Goal: Information Seeking & Learning: Find specific fact

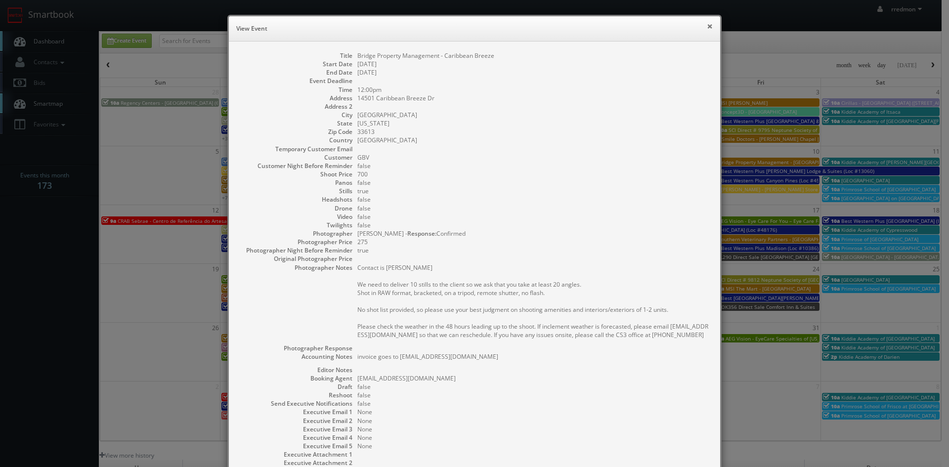
click at [707, 26] on button "×" at bounding box center [710, 26] width 6 height 7
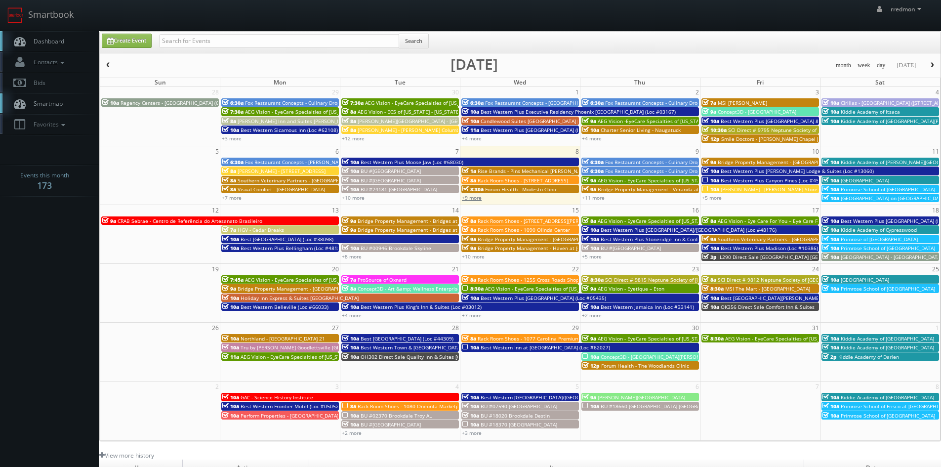
click at [476, 199] on link "+9 more" at bounding box center [472, 197] width 20 height 7
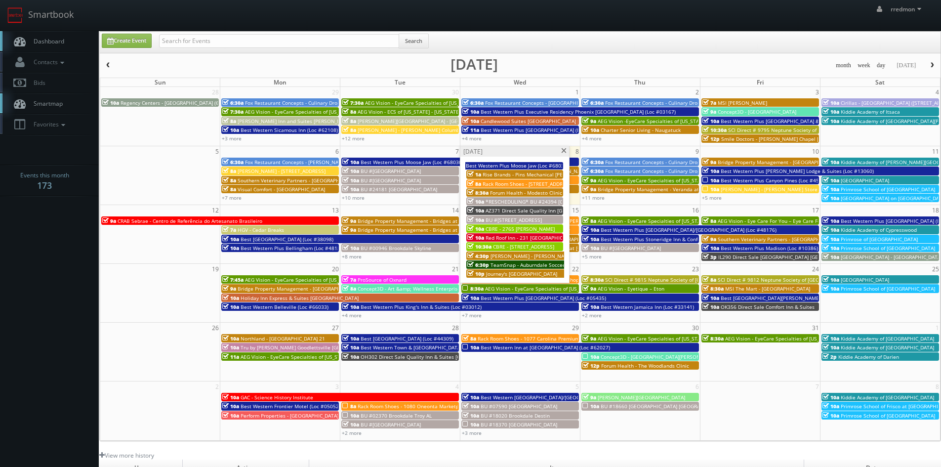
click at [511, 237] on span "Red Roof Inn - 231 Red Roof Inn Houston" at bounding box center [557, 237] width 143 height 7
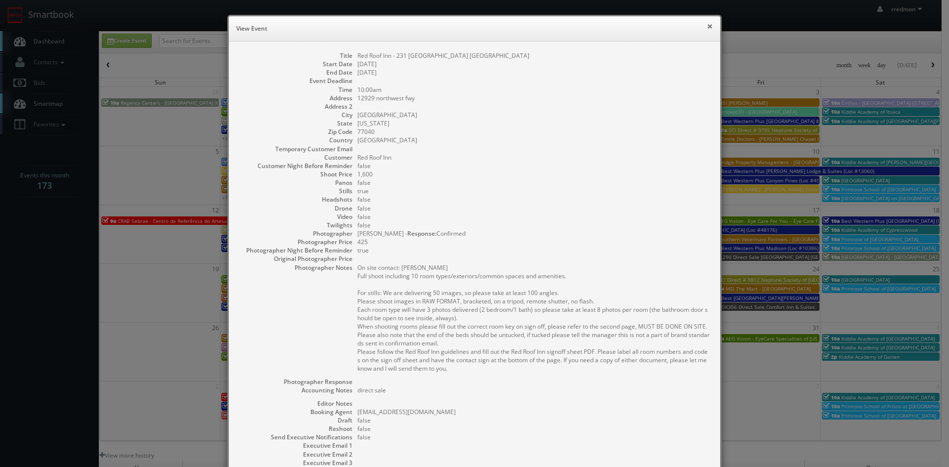
click at [707, 27] on button "×" at bounding box center [710, 26] width 6 height 7
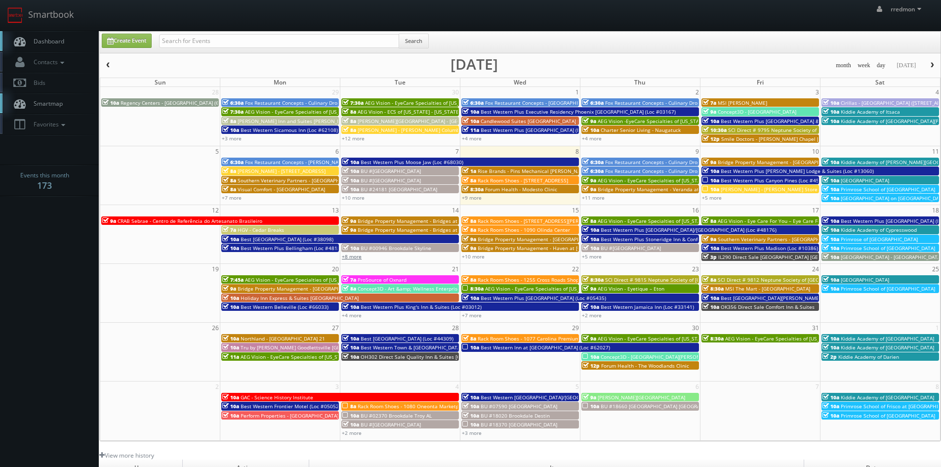
click at [355, 256] on link "+8 more" at bounding box center [352, 256] width 20 height 7
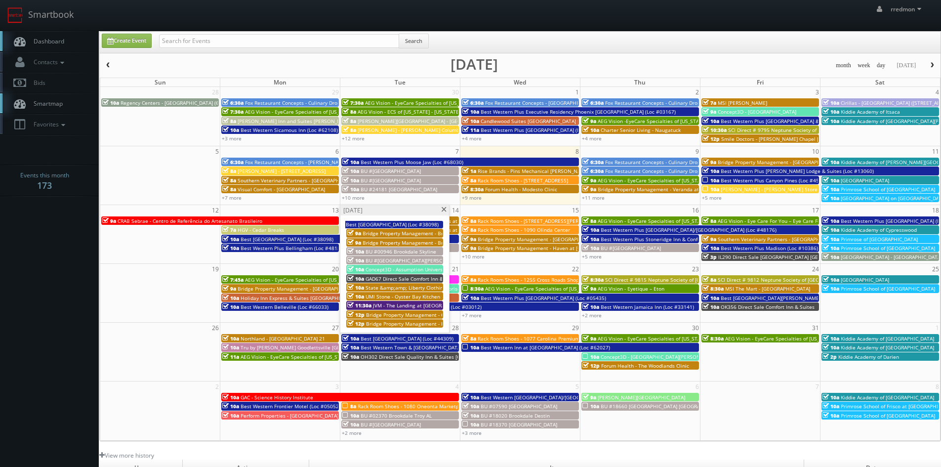
click at [442, 210] on span at bounding box center [444, 209] width 6 height 5
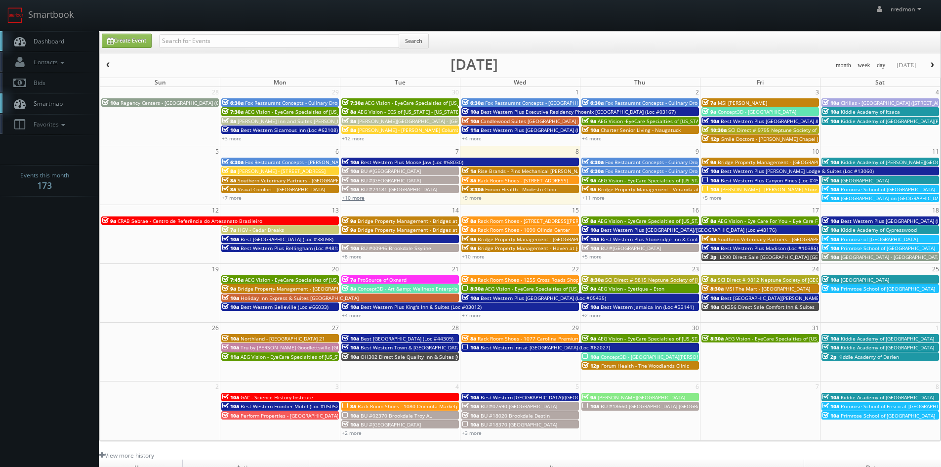
click at [357, 198] on link "+10 more" at bounding box center [353, 197] width 23 height 7
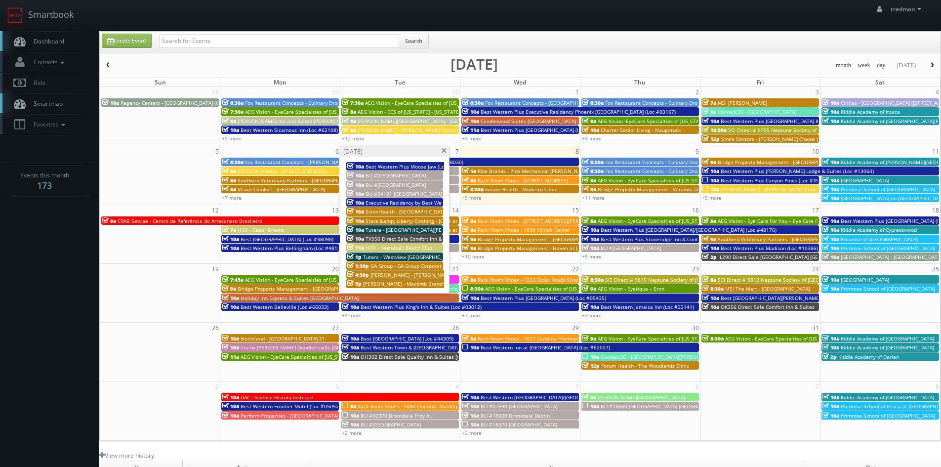
click at [446, 152] on span at bounding box center [444, 150] width 6 height 5
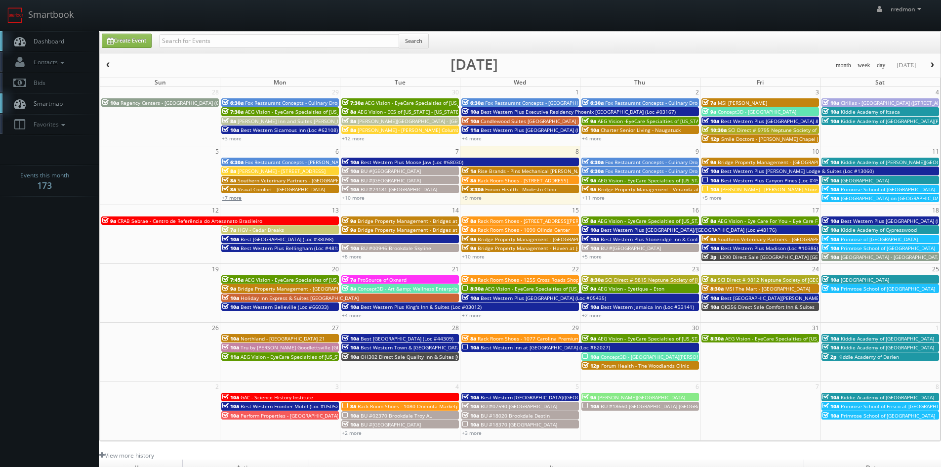
click at [232, 200] on link "+7 more" at bounding box center [232, 197] width 20 height 7
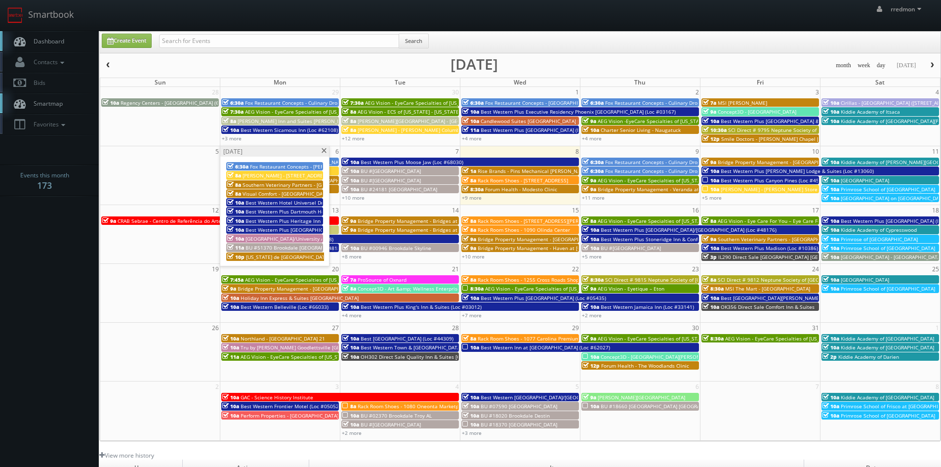
click at [325, 150] on span at bounding box center [324, 150] width 6 height 5
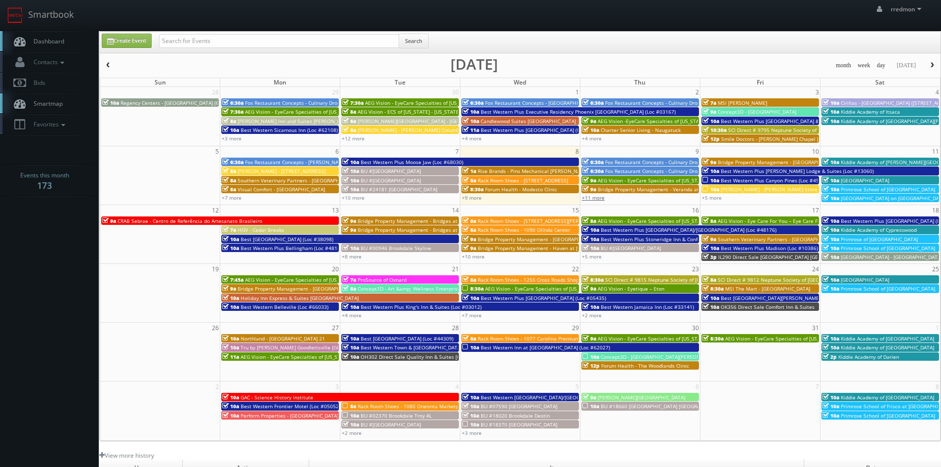
click at [600, 200] on link "+11 more" at bounding box center [593, 197] width 23 height 7
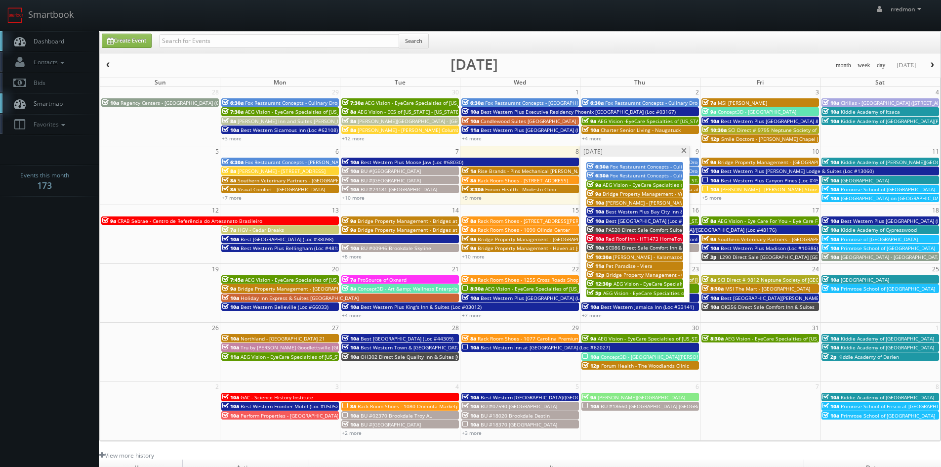
click at [644, 234] on link "10a PA520 Direct Sale Comfort Suites" at bounding box center [635, 229] width 97 height 8
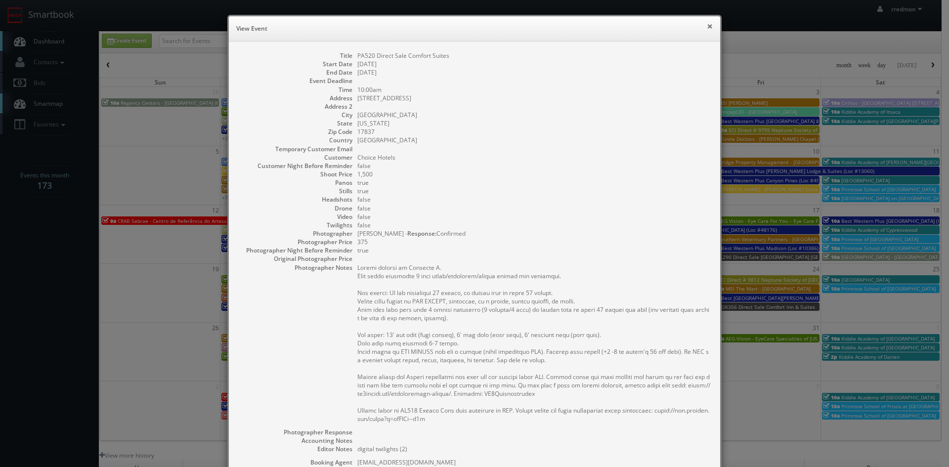
click at [707, 27] on button "×" at bounding box center [710, 26] width 6 height 7
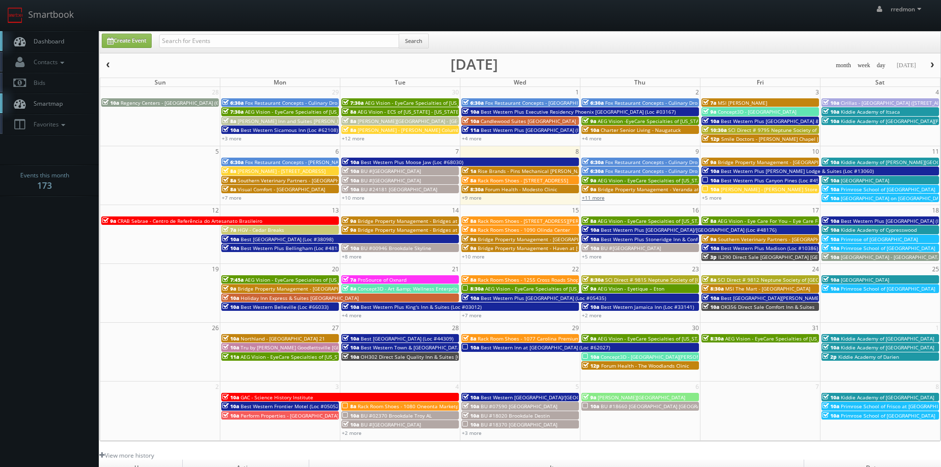
click at [598, 201] on link "+11 more" at bounding box center [593, 197] width 23 height 7
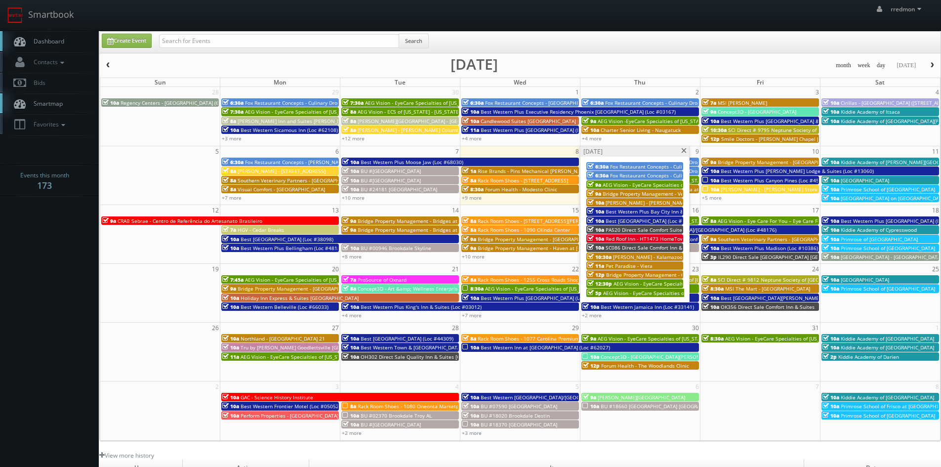
click at [634, 237] on span "Red Roof Inn - HT1473 HomeTowne Studios [GEOGRAPHIC_DATA]" at bounding box center [683, 238] width 154 height 7
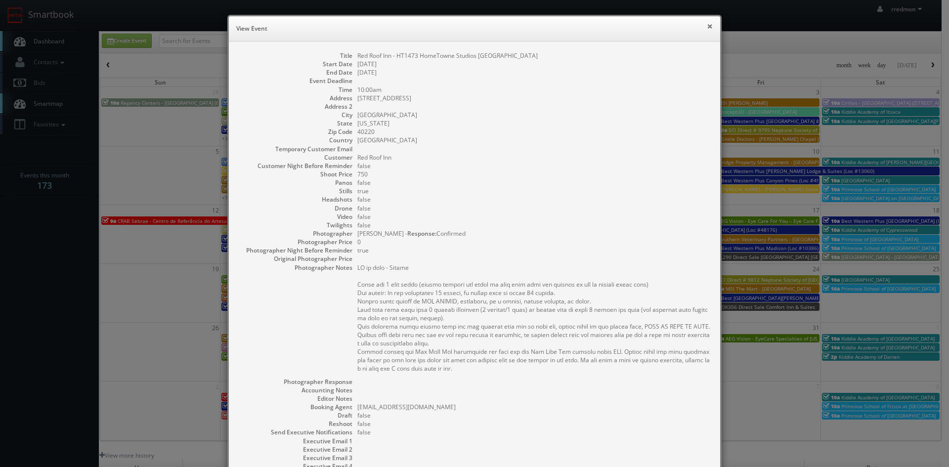
click at [708, 30] on button "×" at bounding box center [710, 26] width 6 height 7
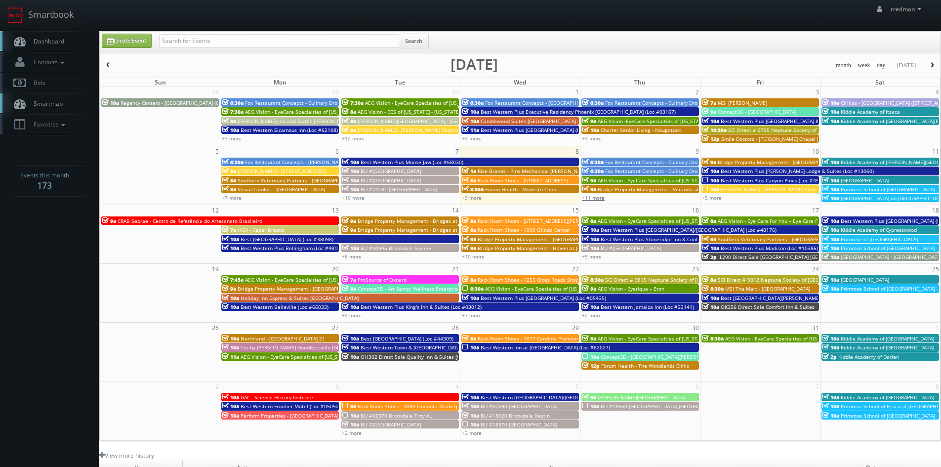
click at [600, 198] on link "+11 more" at bounding box center [593, 197] width 23 height 7
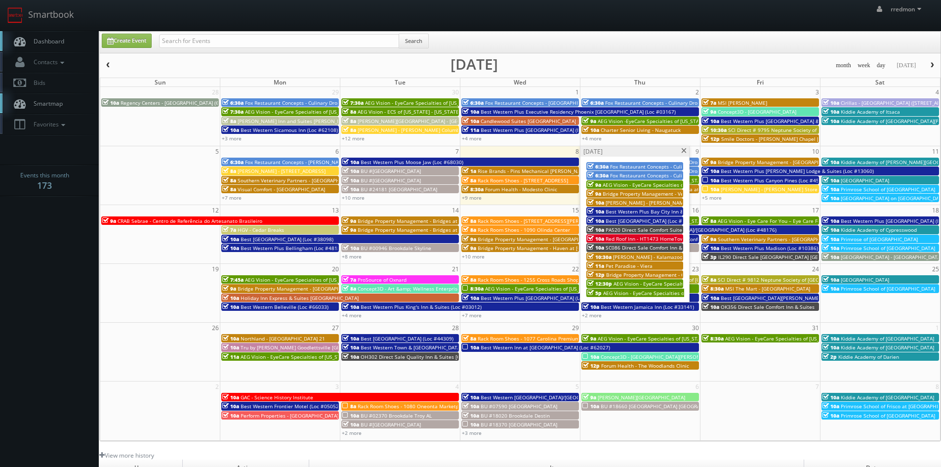
click at [683, 149] on span at bounding box center [684, 150] width 6 height 5
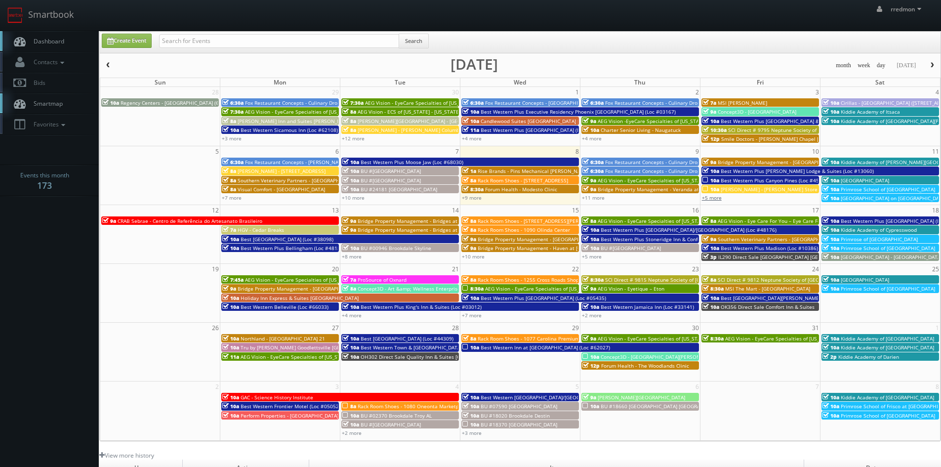
click at [718, 199] on link "+5 more" at bounding box center [712, 197] width 20 height 7
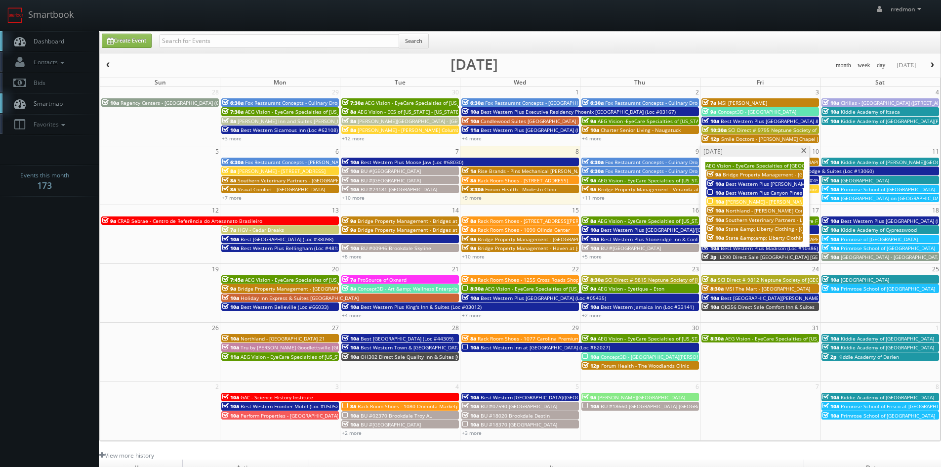
click at [805, 149] on span at bounding box center [804, 150] width 6 height 5
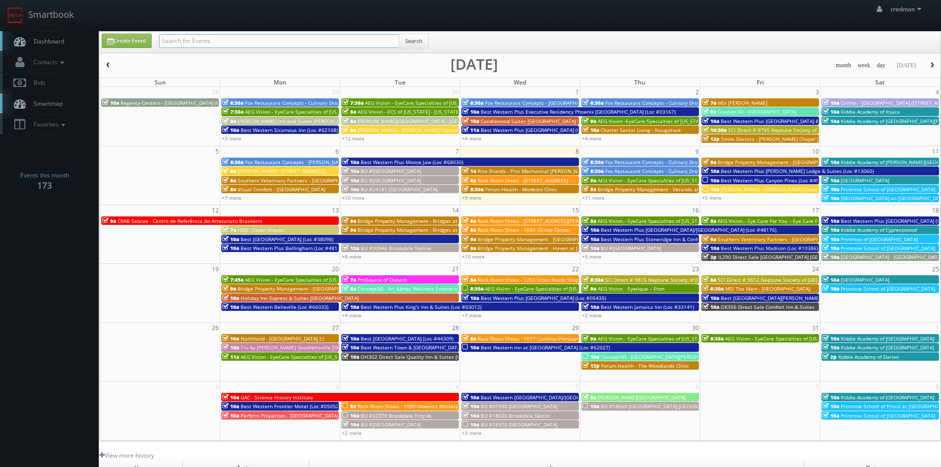
click at [204, 42] on input "text" at bounding box center [279, 41] width 240 height 14
type input "red roof"
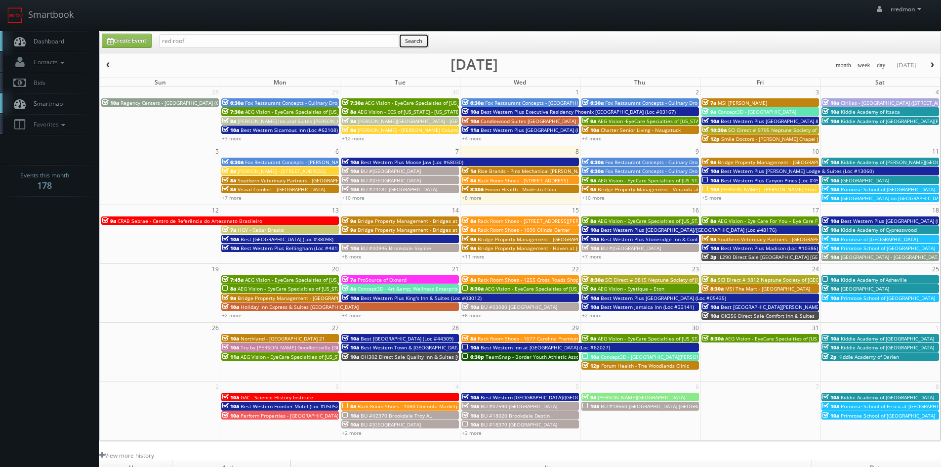
click at [405, 38] on button "Search" at bounding box center [414, 41] width 30 height 15
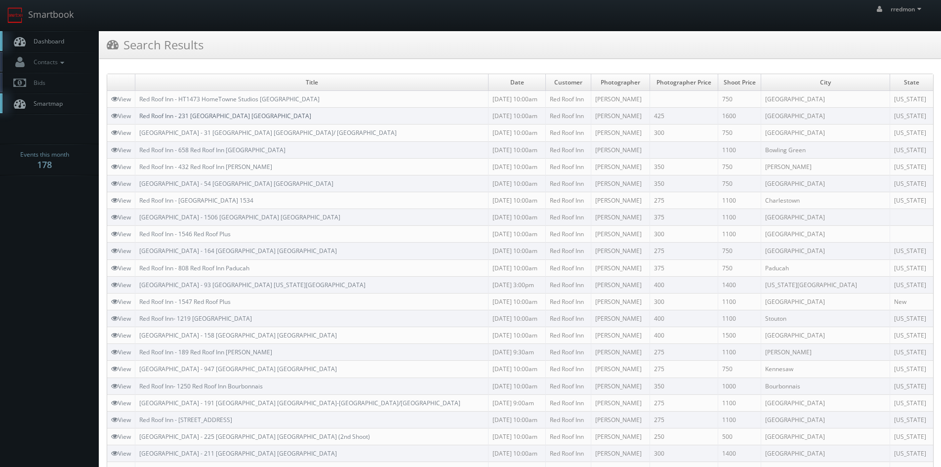
click at [235, 117] on link "Red Roof Inn - 231 [GEOGRAPHIC_DATA] [GEOGRAPHIC_DATA]" at bounding box center [225, 116] width 172 height 8
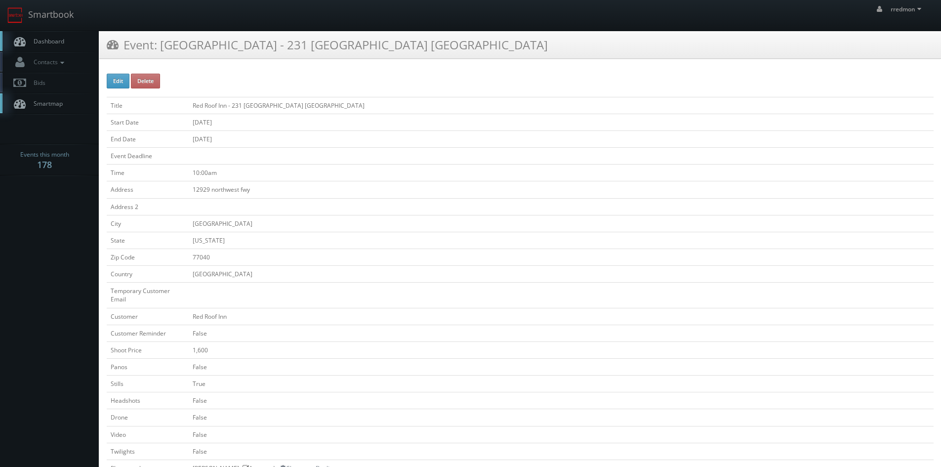
click at [46, 42] on span "Dashboard" at bounding box center [47, 41] width 36 height 8
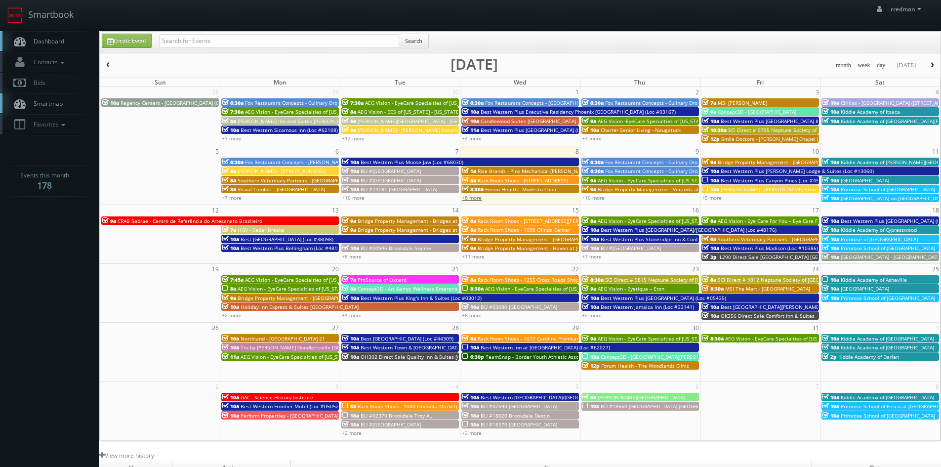
click at [480, 198] on link "+8 more" at bounding box center [472, 197] width 20 height 7
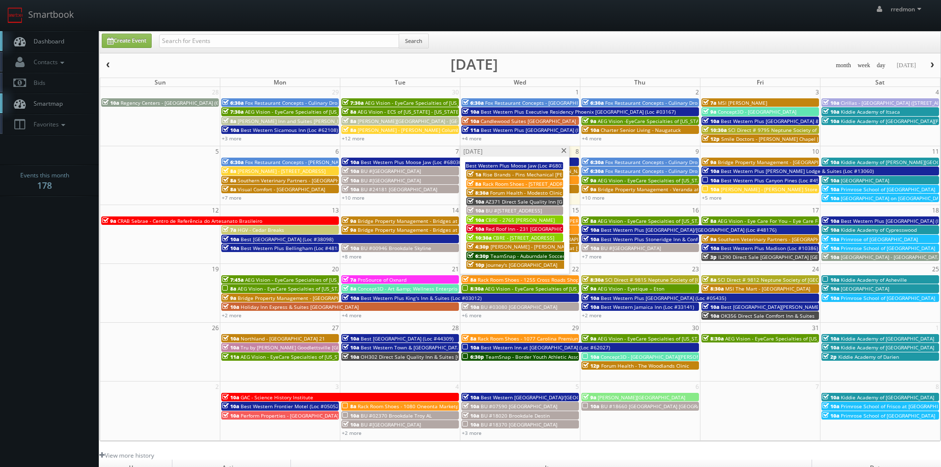
click at [564, 150] on span at bounding box center [564, 150] width 6 height 5
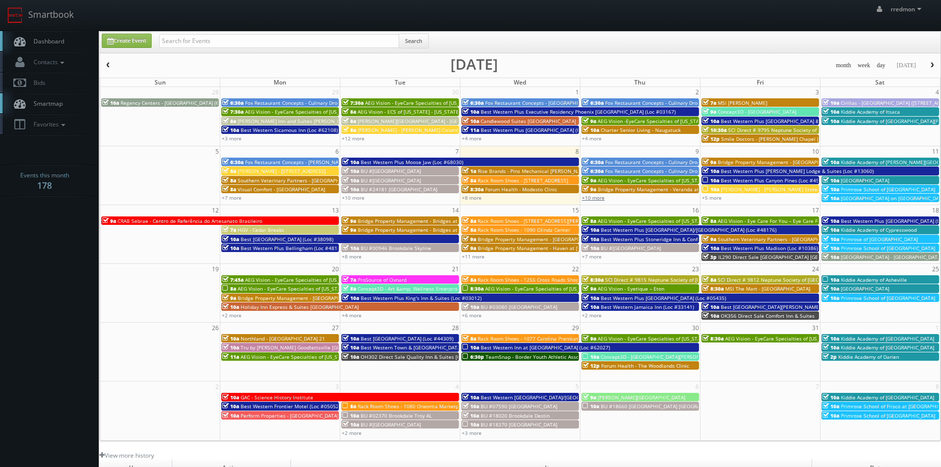
click at [596, 198] on link "+10 more" at bounding box center [593, 197] width 23 height 7
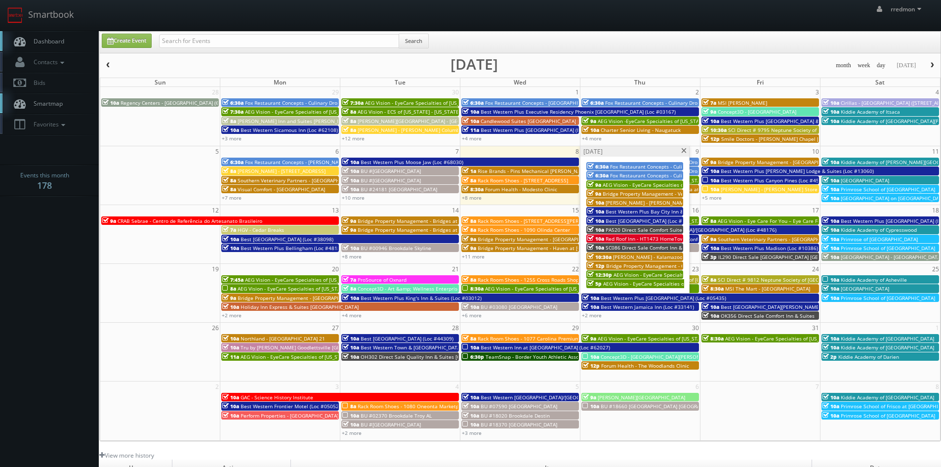
click at [682, 150] on span at bounding box center [684, 150] width 6 height 5
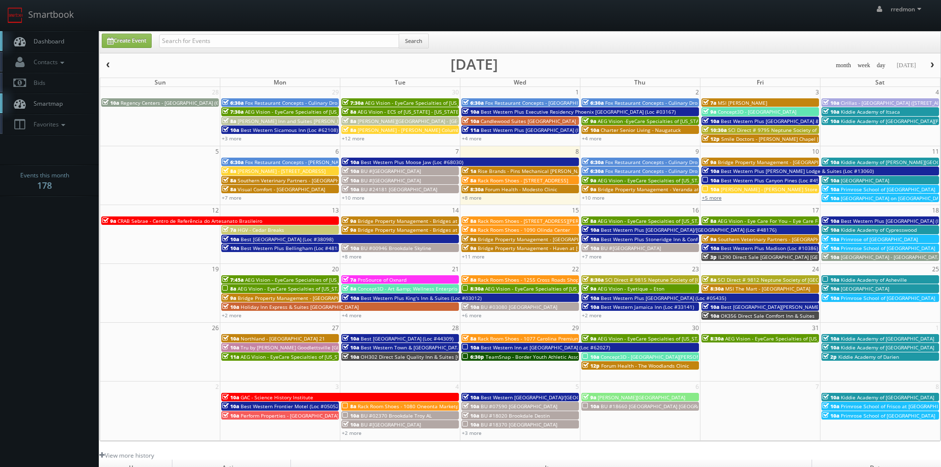
click at [716, 197] on link "+5 more" at bounding box center [712, 197] width 20 height 7
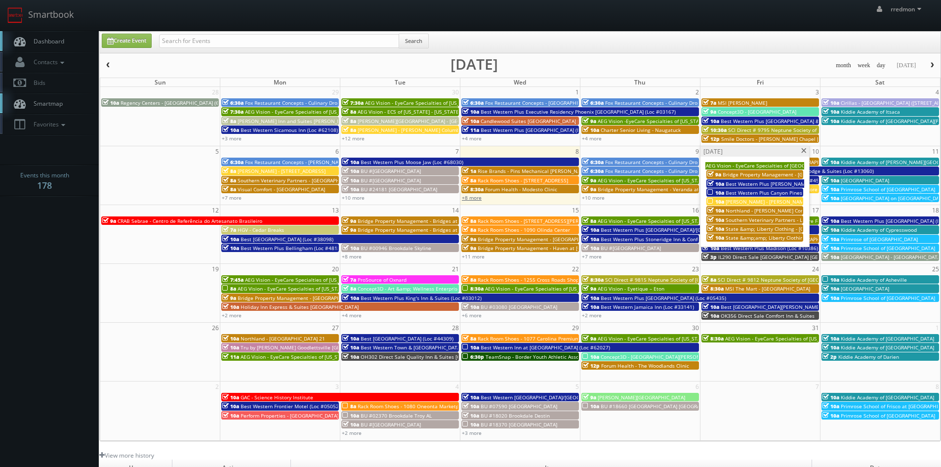
click at [472, 199] on link "+8 more" at bounding box center [472, 197] width 20 height 7
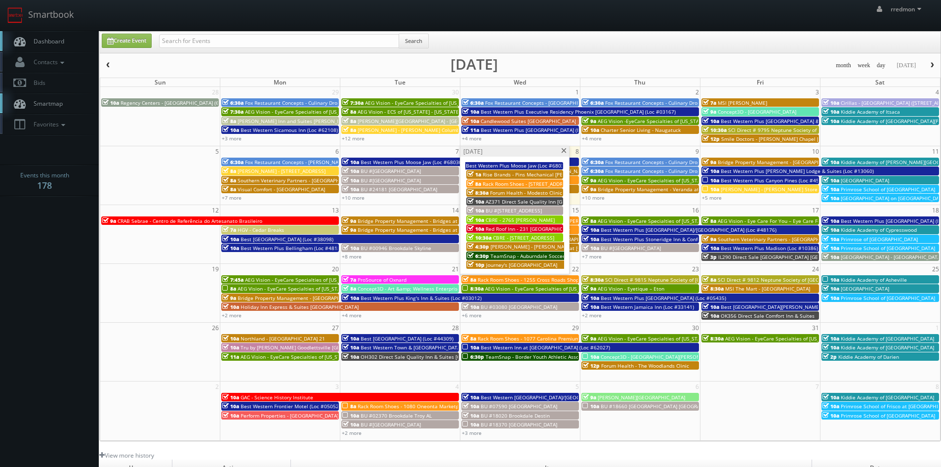
click at [565, 152] on span at bounding box center [564, 150] width 6 height 5
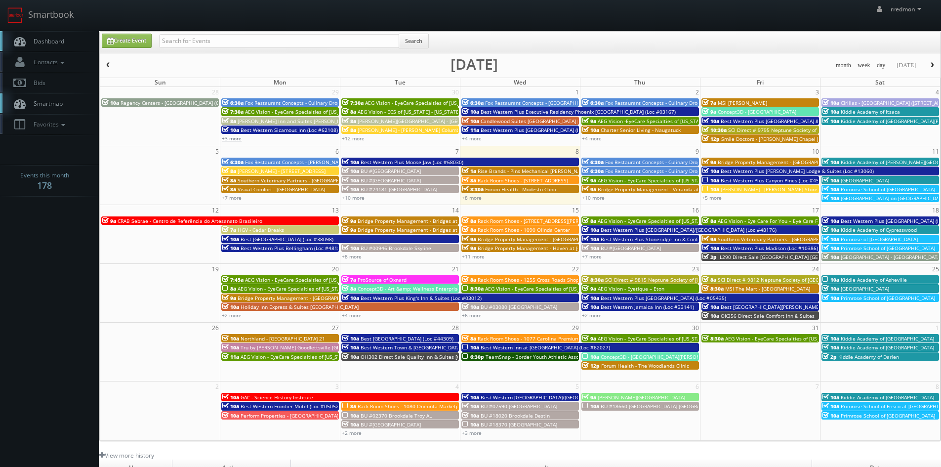
click at [236, 138] on link "+3 more" at bounding box center [232, 138] width 20 height 7
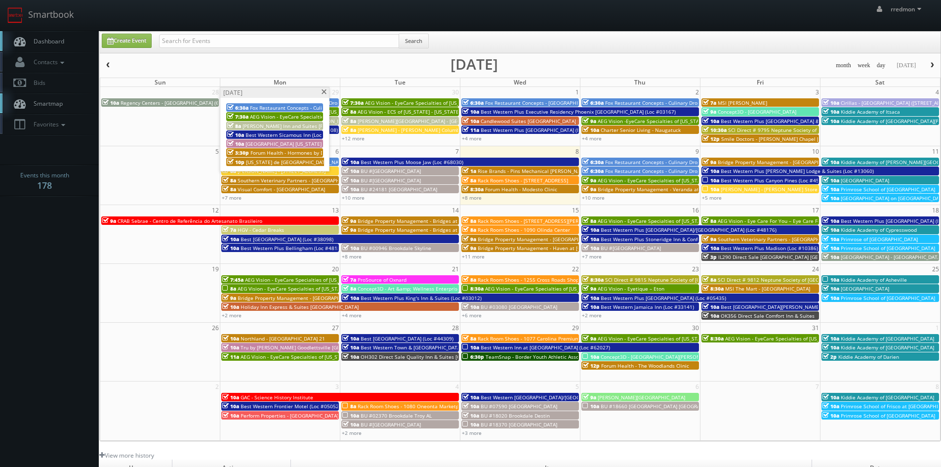
click at [325, 93] on span at bounding box center [324, 91] width 6 height 5
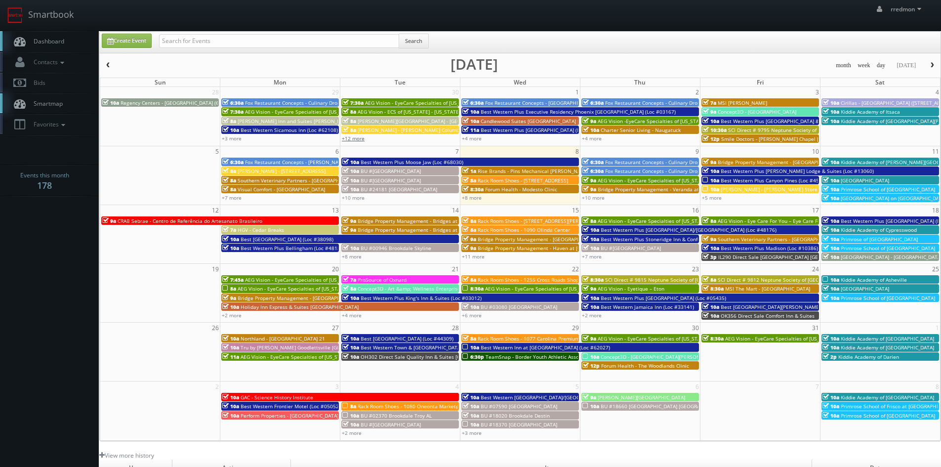
click at [356, 137] on link "+12 more" at bounding box center [353, 138] width 23 height 7
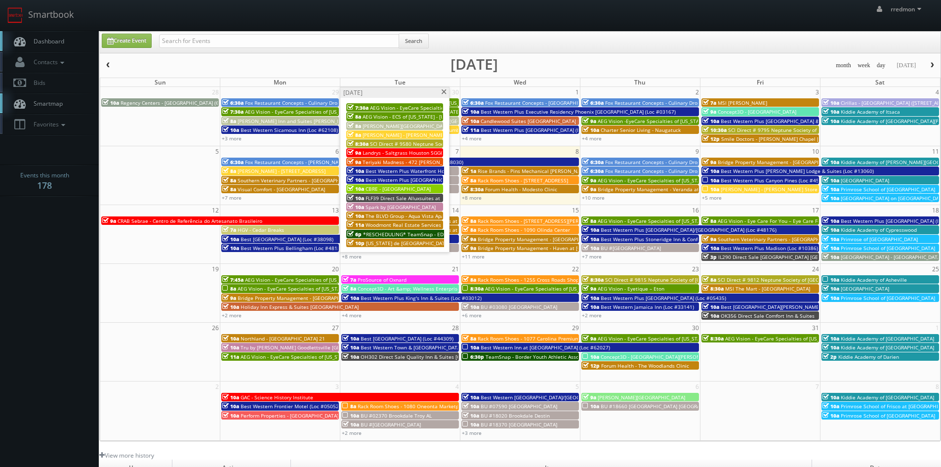
click at [445, 89] on span at bounding box center [444, 91] width 6 height 5
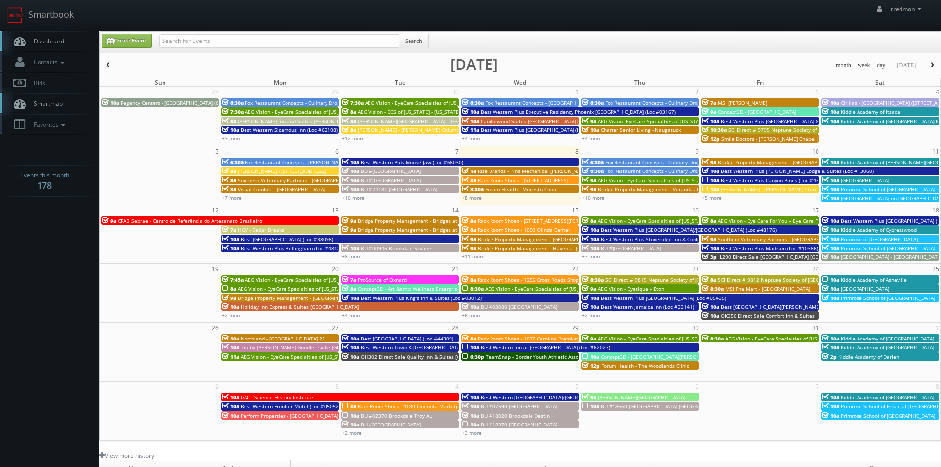
click at [112, 66] on button "button" at bounding box center [108, 65] width 17 height 12
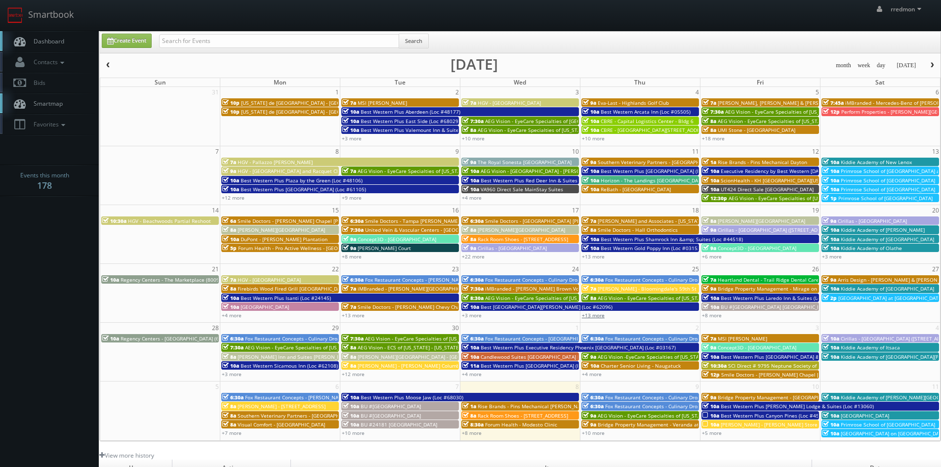
click at [597, 313] on link "+13 more" at bounding box center [593, 315] width 23 height 7
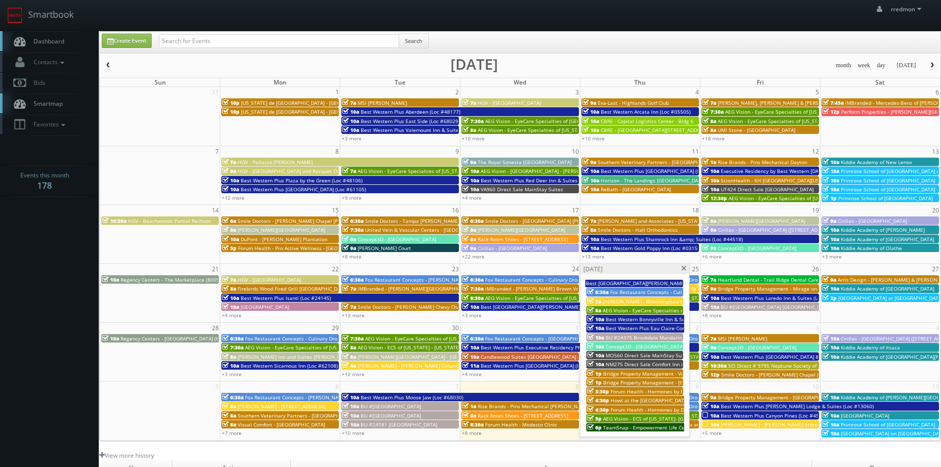
click at [624, 361] on span "NM275 Direct Sale Comfort Inn & Suites" at bounding box center [653, 364] width 95 height 7
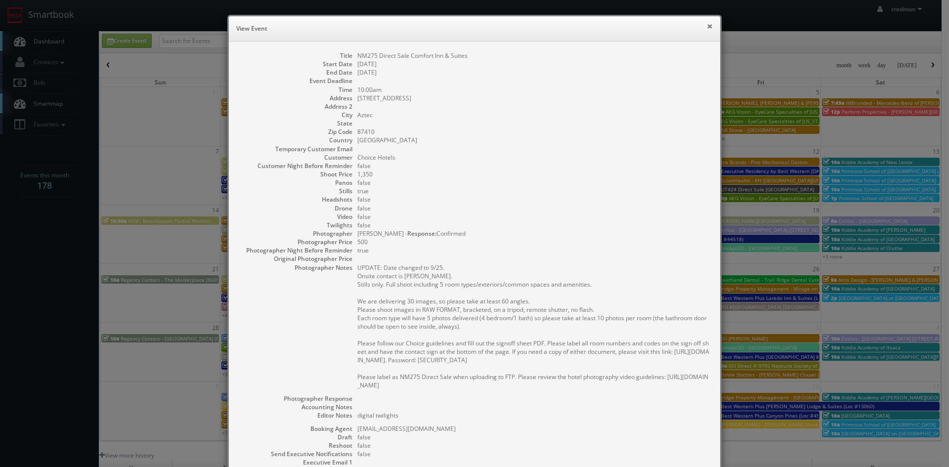
drag, startPoint x: 705, startPoint y: 25, endPoint x: 669, endPoint y: 39, distance: 38.8
click at [707, 25] on button "×" at bounding box center [710, 26] width 6 height 7
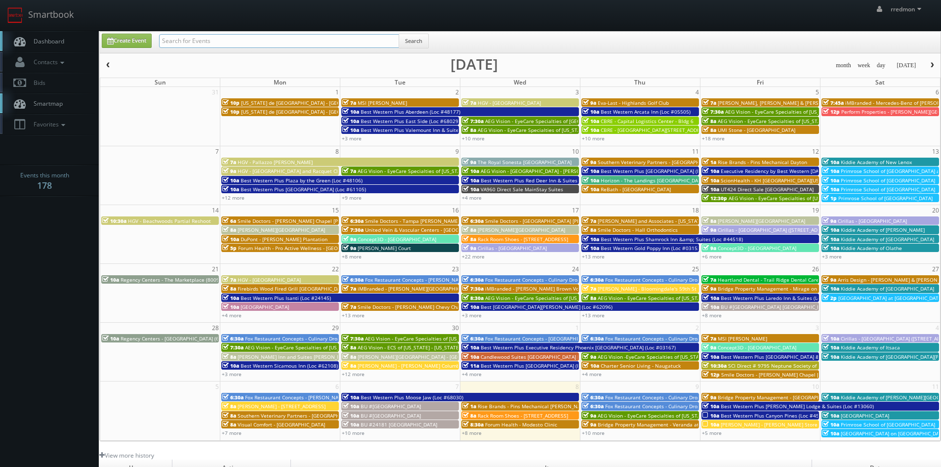
click at [279, 40] on input "text" at bounding box center [279, 41] width 240 height 14
type input "brian phillips"
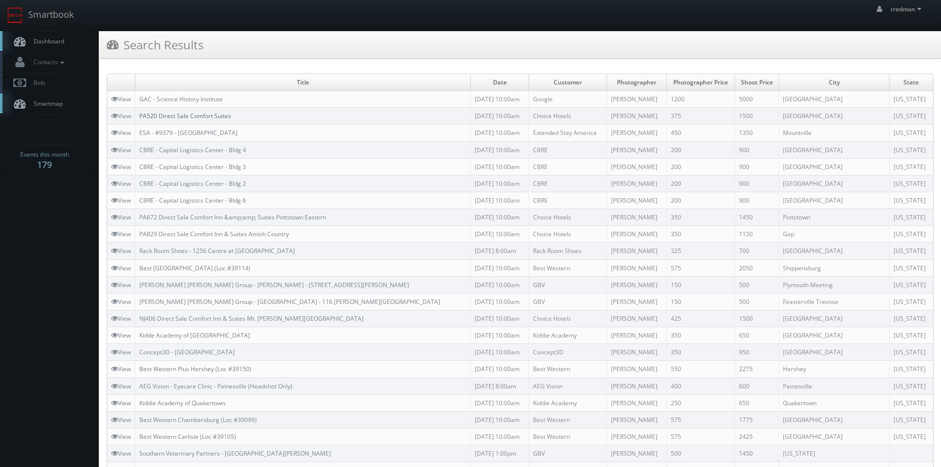
click at [197, 118] on link "PA520 Direct Sale Comfort Suites" at bounding box center [185, 116] width 92 height 8
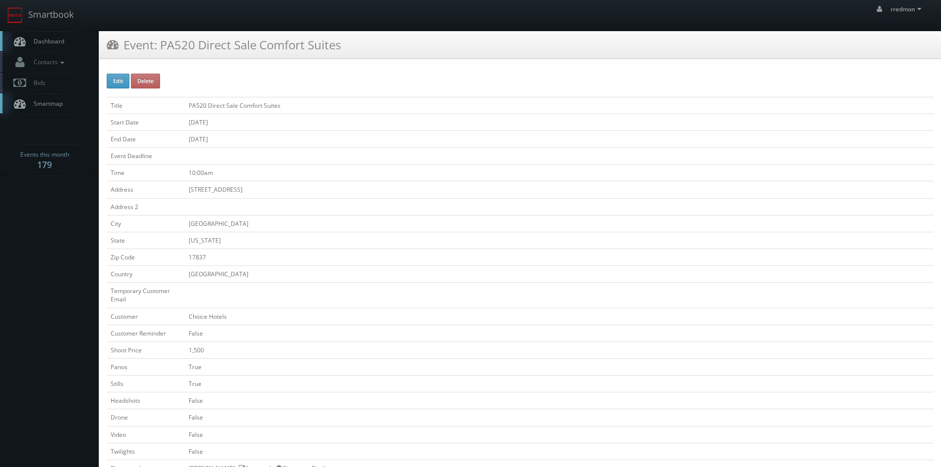
click at [77, 47] on link "Dashboard" at bounding box center [49, 41] width 99 height 20
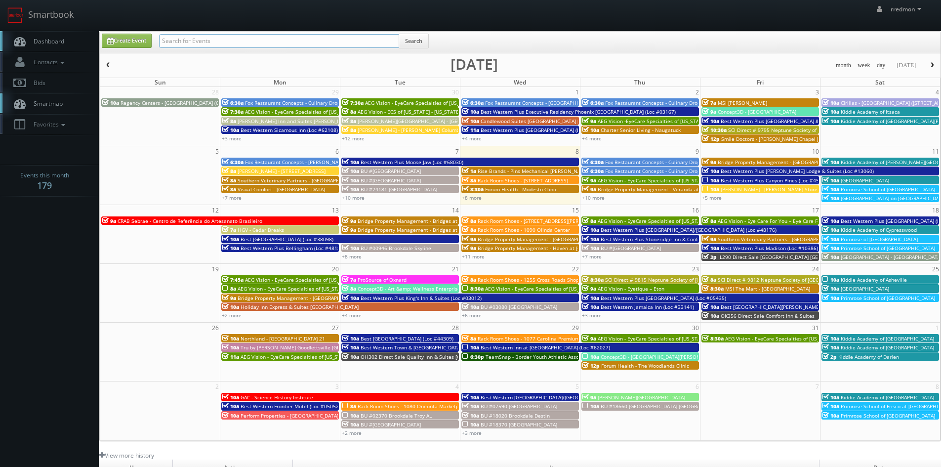
click at [215, 40] on input "text" at bounding box center [279, 41] width 240 height 14
type input "[PERSON_NAME]"
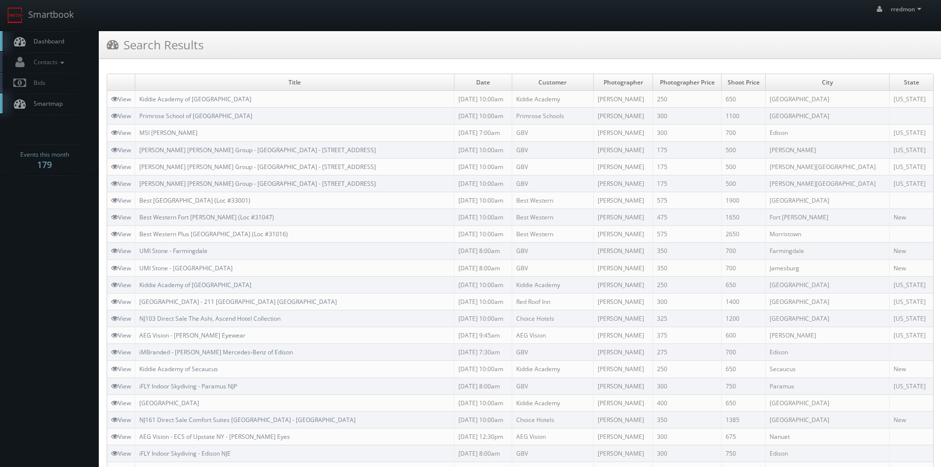
click at [69, 40] on link "Dashboard" at bounding box center [49, 41] width 99 height 20
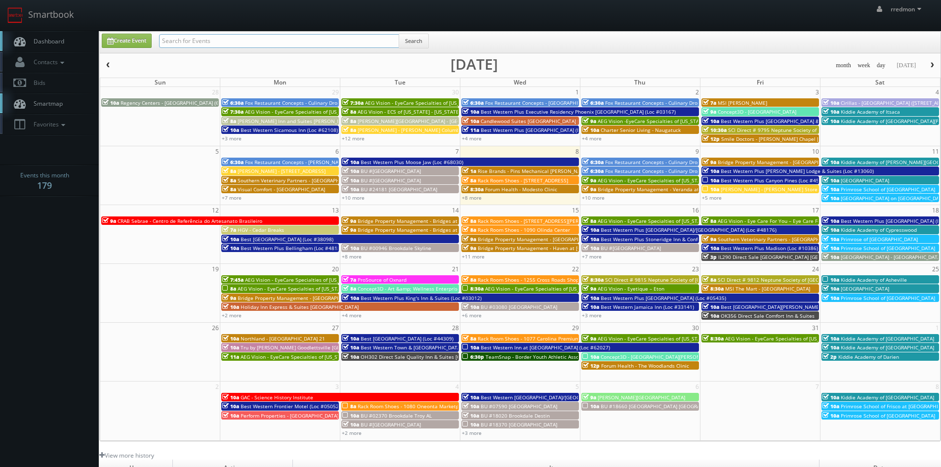
click at [245, 42] on input "text" at bounding box center [279, 41] width 240 height 14
type input "keith"
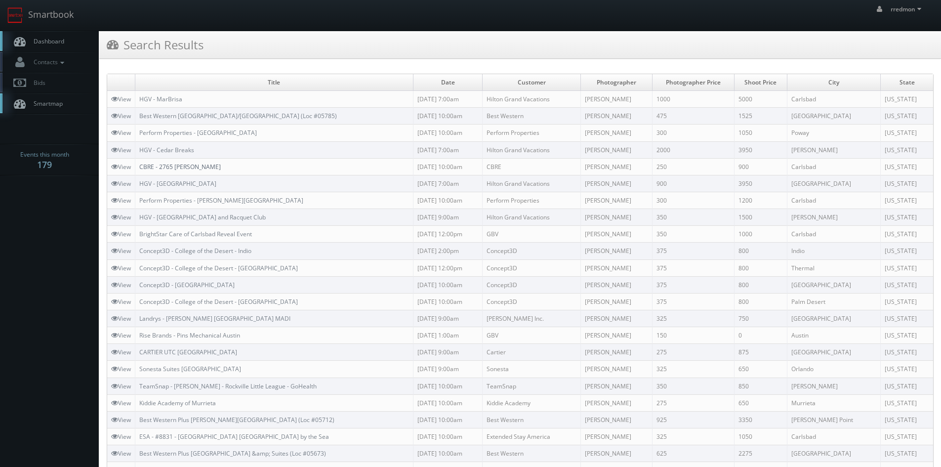
click at [182, 165] on link "CBRE - 2765 [PERSON_NAME]" at bounding box center [180, 167] width 82 height 8
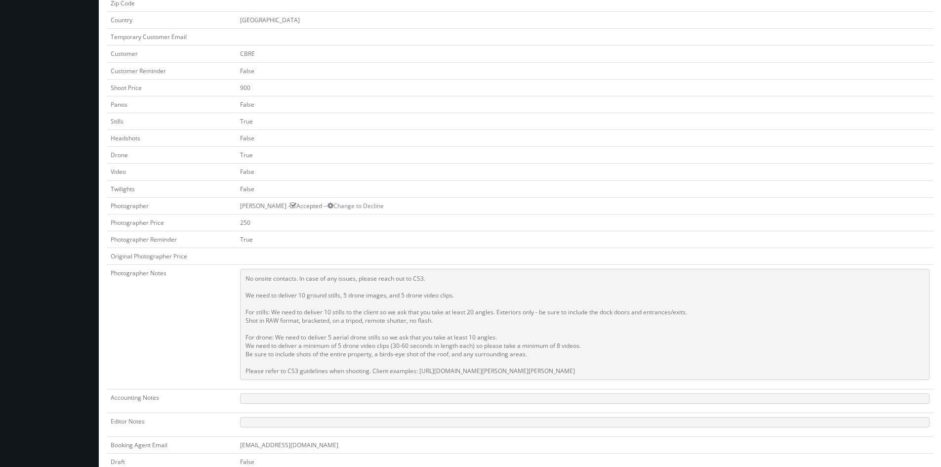
scroll to position [7, 0]
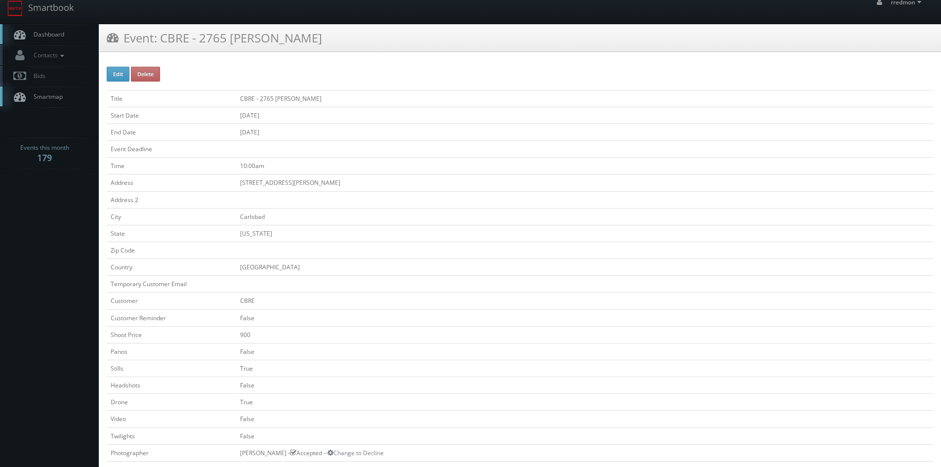
click at [62, 37] on span "Dashboard" at bounding box center [47, 34] width 36 height 8
